Goal: Information Seeking & Learning: Learn about a topic

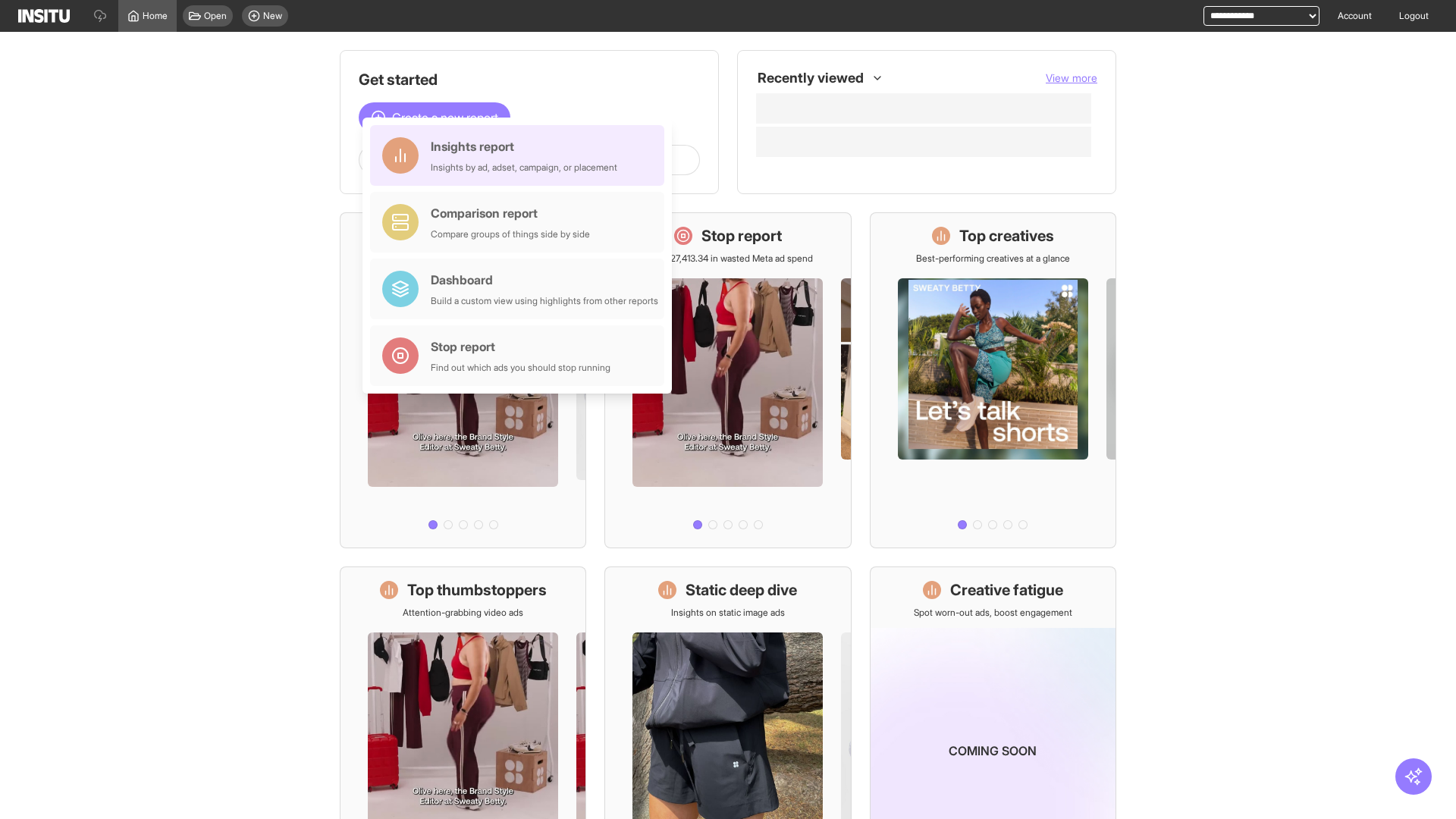
click at [521, 155] on div "Insights report Insights by ad, adset, campaign, or placement" at bounding box center [524, 155] width 187 height 36
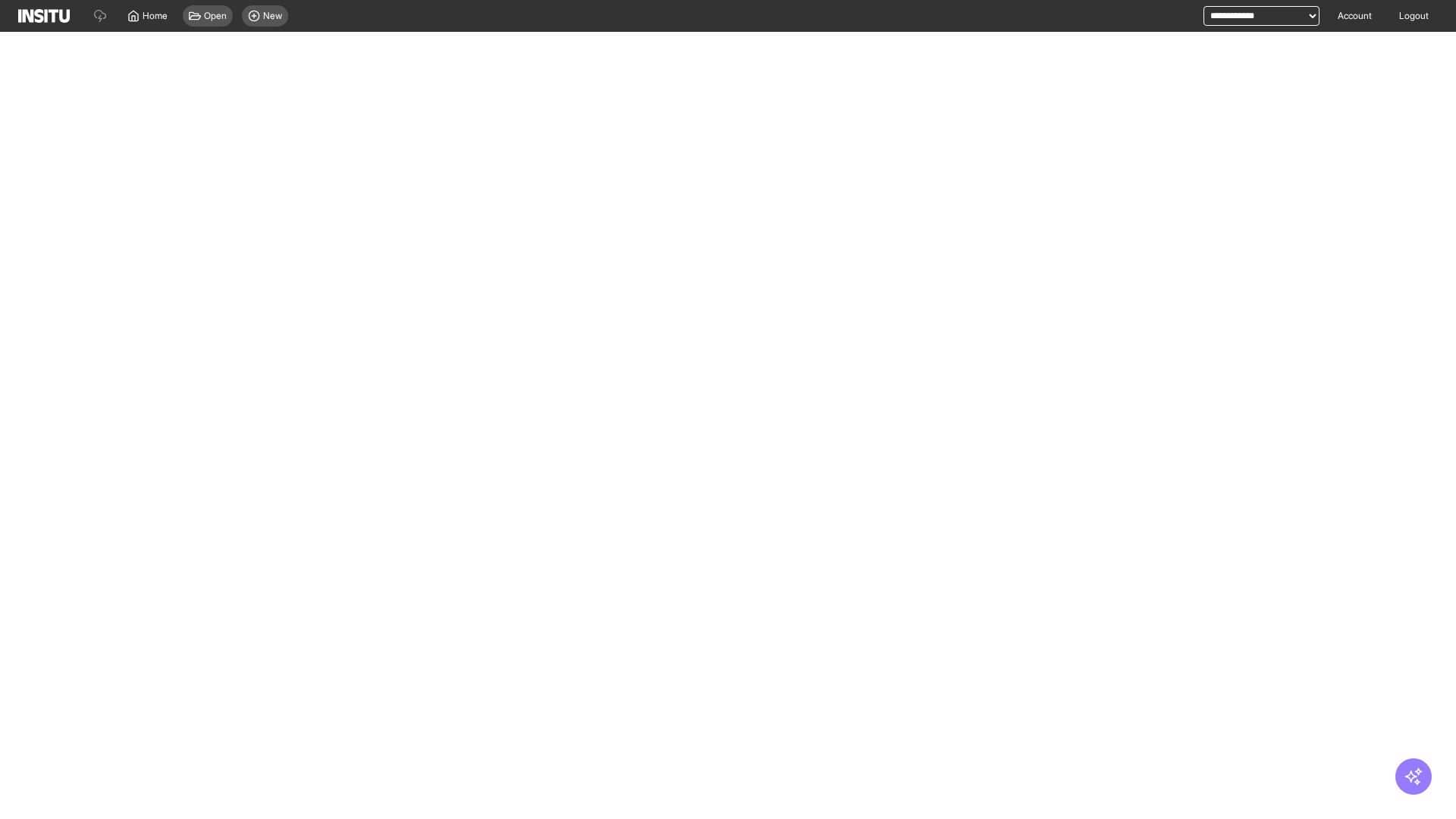
select select "**"
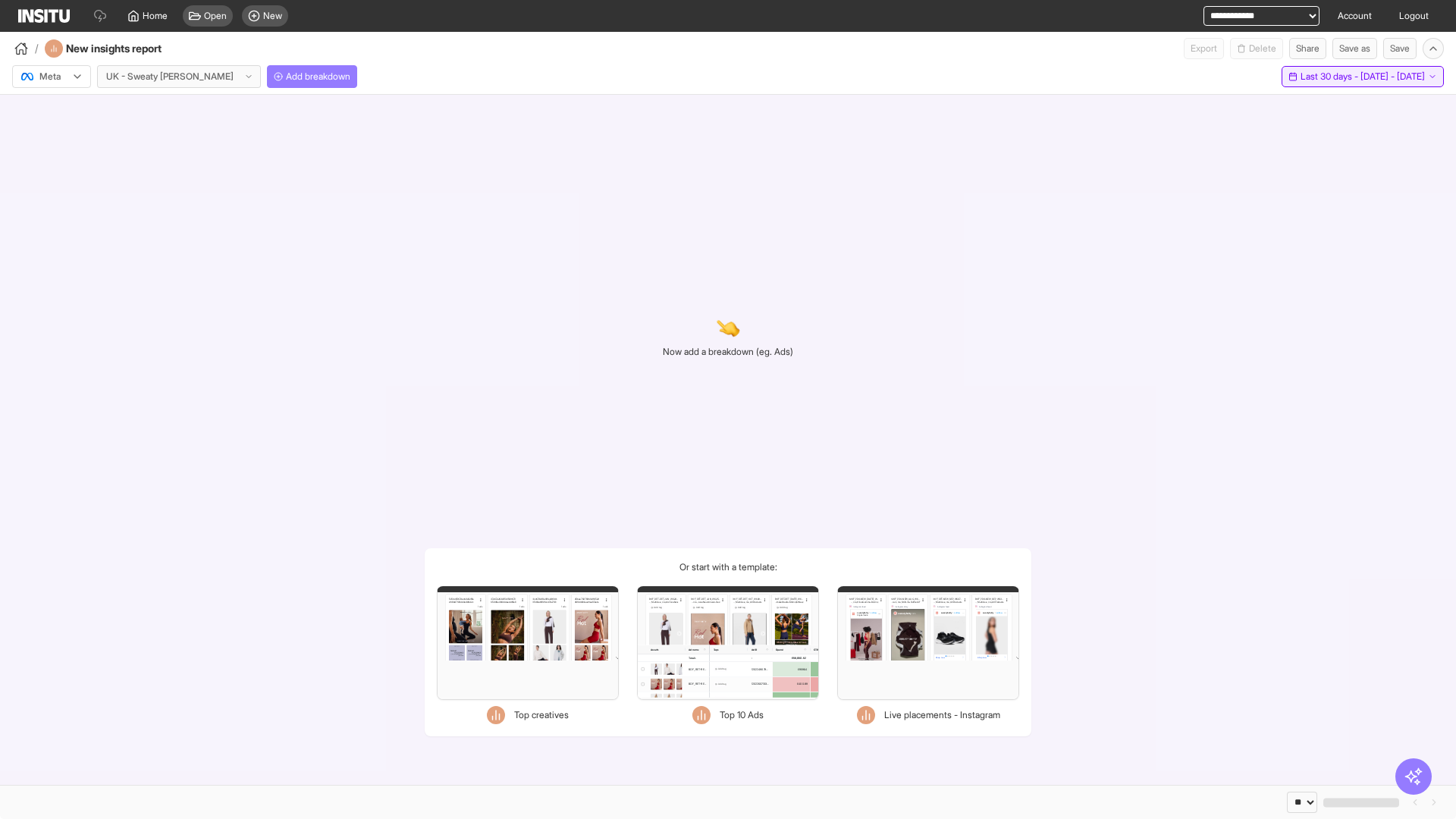
click at [1331, 77] on span "Last 30 days - [DATE] - [DATE]" at bounding box center [1363, 76] width 124 height 12
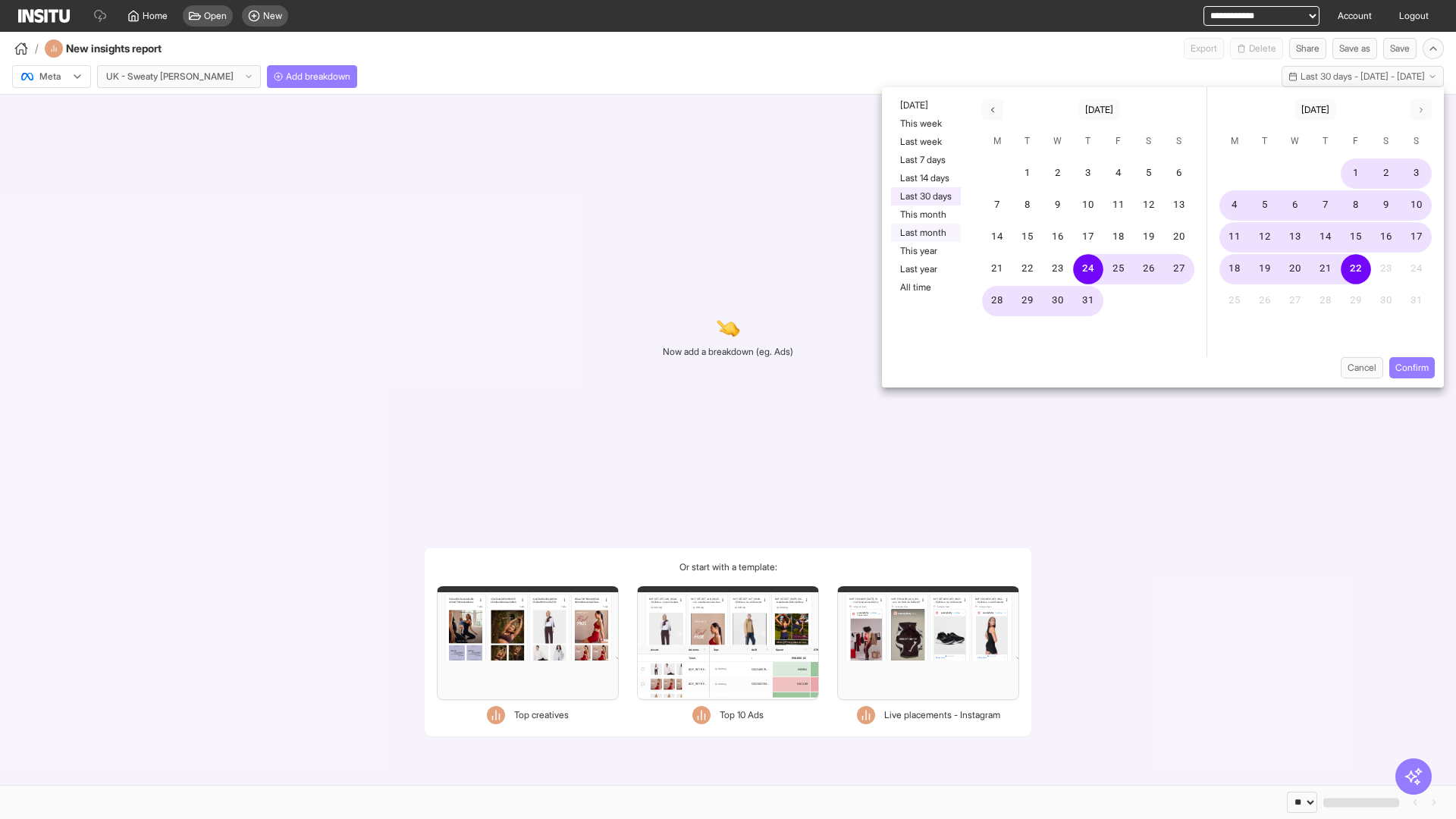
click at [924, 233] on button "Last month" at bounding box center [926, 232] width 70 height 18
